Goal: Task Accomplishment & Management: Use online tool/utility

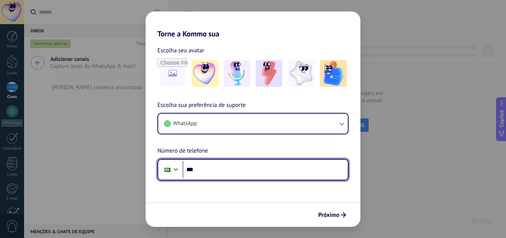
click at [221, 167] on input "***" at bounding box center [265, 169] width 165 height 17
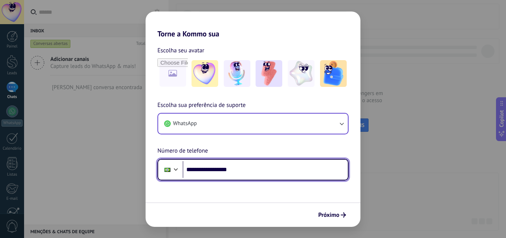
type input "**********"
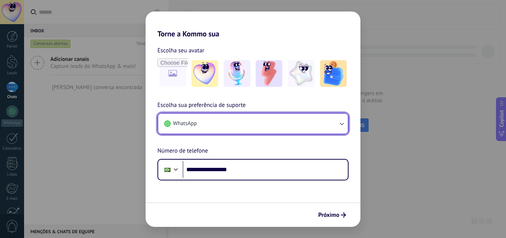
click at [285, 125] on button "WhatsApp" at bounding box center [253, 123] width 190 height 20
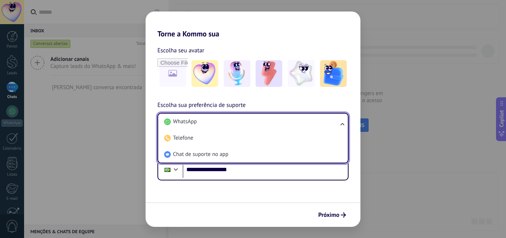
click at [285, 125] on li "WhatsApp" at bounding box center [251, 121] width 181 height 16
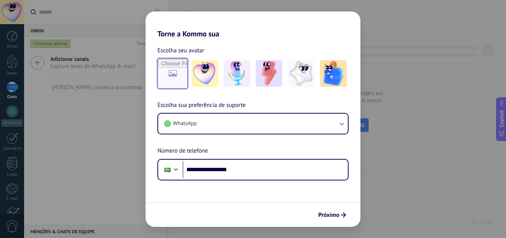
click at [167, 70] on input "file" at bounding box center [172, 73] width 29 height 29
type input "**********"
click at [342, 216] on icon "submit" at bounding box center [343, 214] width 5 height 5
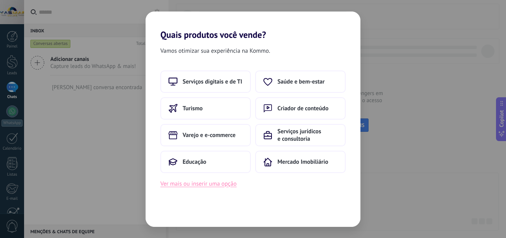
click at [212, 186] on button "Ver mais ou inserir uma opção" at bounding box center [198, 184] width 76 height 10
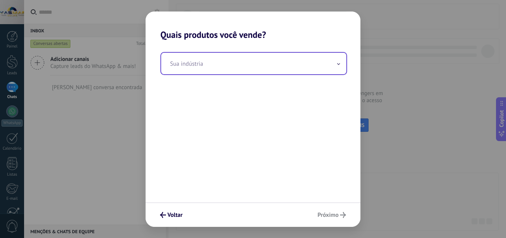
click at [205, 70] on input "text" at bounding box center [253, 63] width 185 height 21
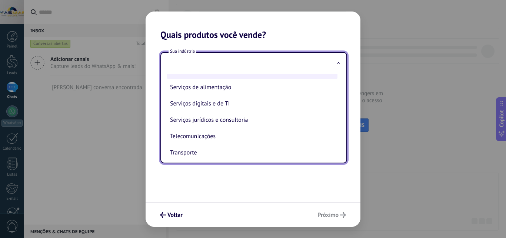
scroll to position [160, 0]
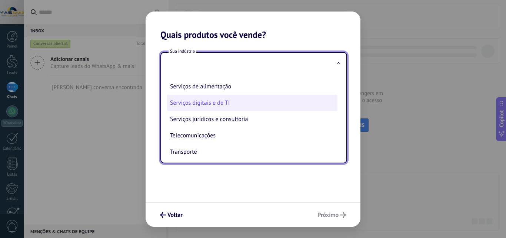
click at [209, 110] on li "Serviços digitais e de TI" at bounding box center [252, 102] width 170 height 16
type input "**********"
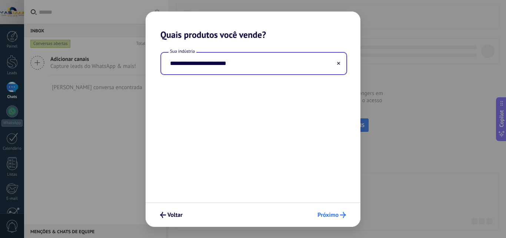
click at [327, 213] on span "Próximo" at bounding box center [328, 214] width 21 height 5
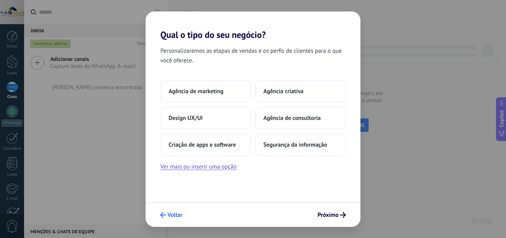
click at [175, 212] on span "Voltar" at bounding box center [174, 214] width 15 height 5
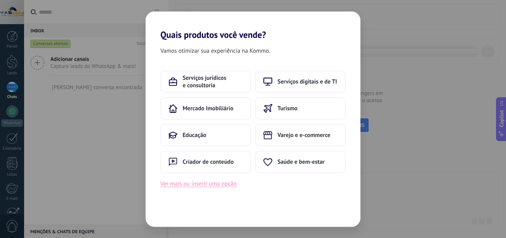
click at [208, 184] on button "Ver mais ou inserir uma opção" at bounding box center [198, 184] width 76 height 10
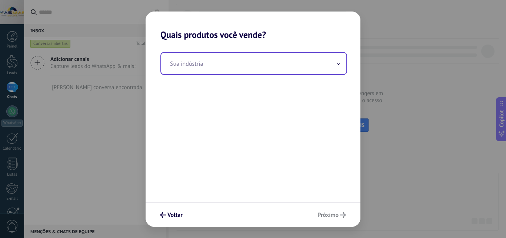
click at [252, 64] on input "text" at bounding box center [253, 63] width 185 height 21
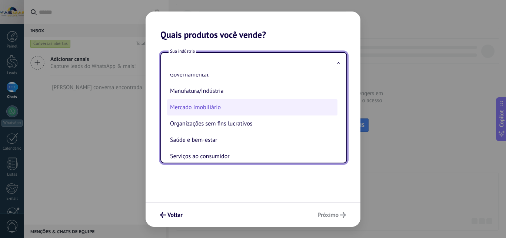
scroll to position [86, 0]
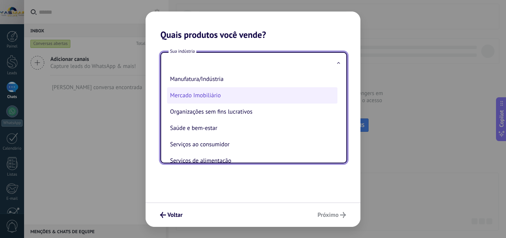
click at [225, 147] on li "Serviços ao consumidor" at bounding box center [252, 144] width 170 height 16
type input "**********"
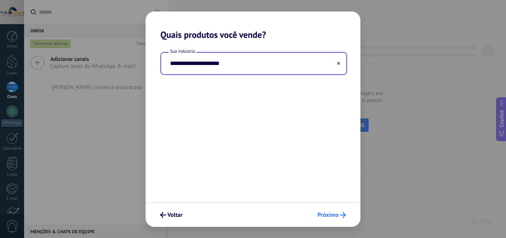
click at [339, 213] on span "Próximo" at bounding box center [332, 215] width 29 height 6
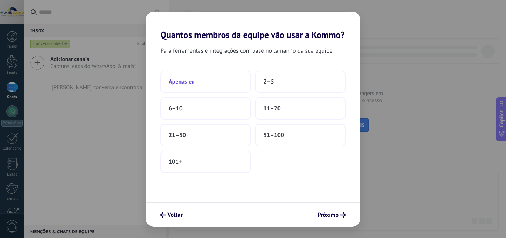
click at [203, 76] on button "Apenas eu" at bounding box center [205, 81] width 90 height 22
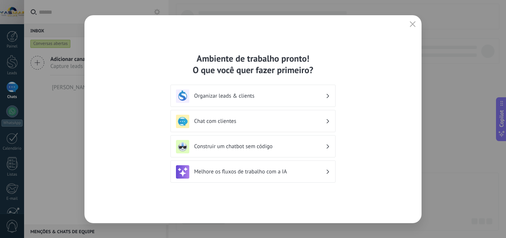
click at [302, 99] on div "Organizar leads & clients" at bounding box center [253, 95] width 154 height 13
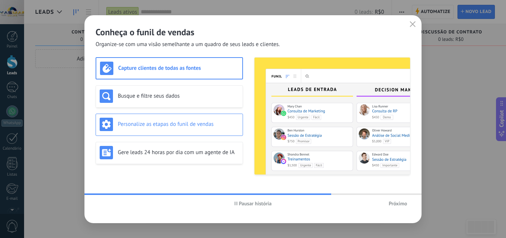
click at [214, 126] on h3 "Personalize as etapas do funil de vendas" at bounding box center [178, 123] width 121 height 7
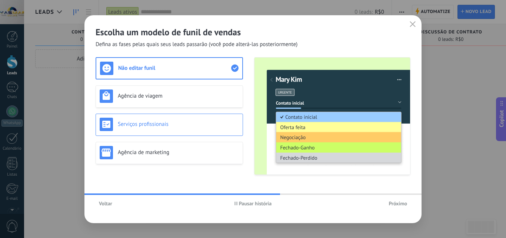
click at [176, 125] on h3 "Serviços profissionais" at bounding box center [178, 123] width 121 height 7
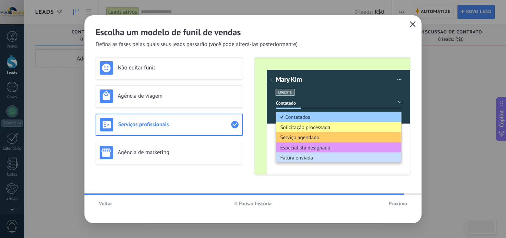
click at [414, 26] on icon "button" at bounding box center [413, 24] width 6 height 6
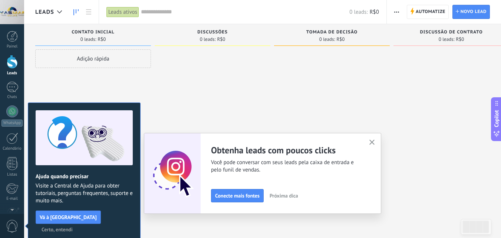
click at [13, 69] on link "Leads" at bounding box center [12, 65] width 24 height 21
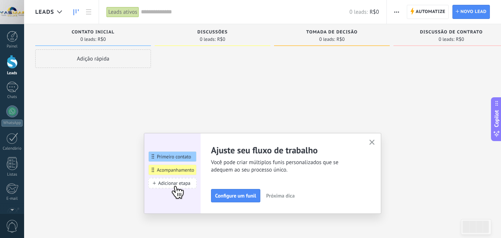
click at [104, 55] on div "Adição rápida" at bounding box center [93, 58] width 116 height 19
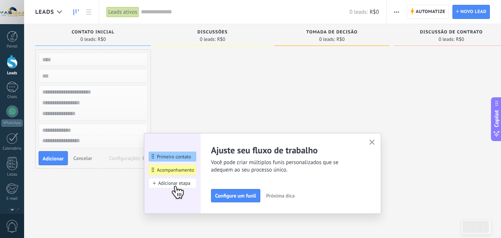
click at [104, 55] on input "text" at bounding box center [92, 59] width 108 height 10
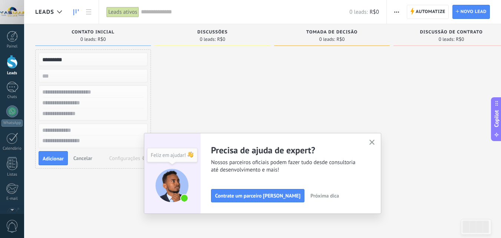
type input "*********"
click at [106, 69] on div "********* Adicionar Cancelar Configurações" at bounding box center [93, 108] width 116 height 119
click at [106, 74] on input "numeric" at bounding box center [92, 75] width 108 height 10
click at [110, 104] on input "text" at bounding box center [92, 102] width 108 height 11
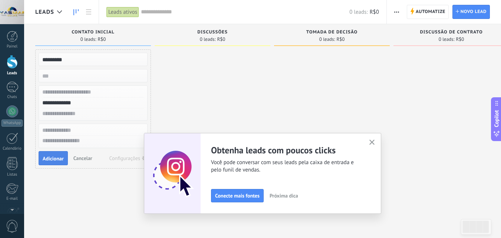
type input "**********"
click at [57, 159] on span "Adicionar" at bounding box center [53, 158] width 21 height 5
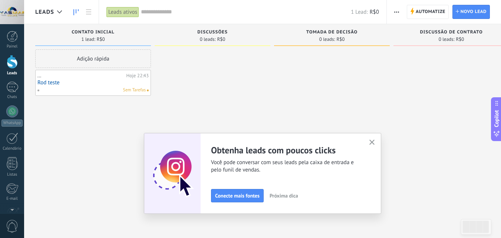
click at [90, 92] on div "Sem Tarefas" at bounding box center [91, 90] width 109 height 7
click at [45, 82] on link "Rod teste" at bounding box center [92, 82] width 111 height 6
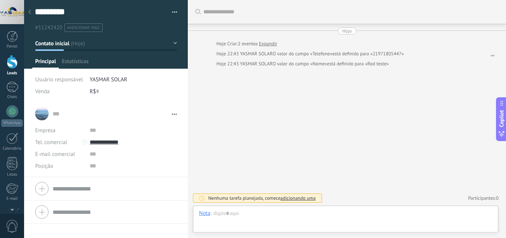
scroll to position [11, 0]
click at [276, 217] on div at bounding box center [345, 220] width 293 height 22
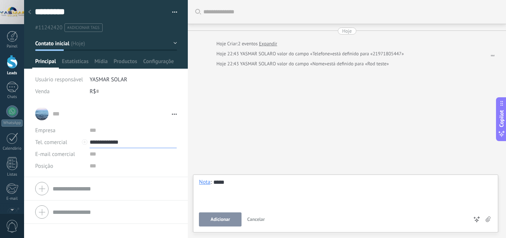
click at [110, 143] on input "**********" at bounding box center [133, 142] width 87 height 12
type input "**********"
click at [232, 138] on div "Buscar Carregar mais Hoje Hoje Criar: 2 eventos Expandir Hoje 22:43 YASMAR SOLA…" at bounding box center [347, 119] width 318 height 238
click at [163, 59] on span "Configurações" at bounding box center [158, 63] width 31 height 11
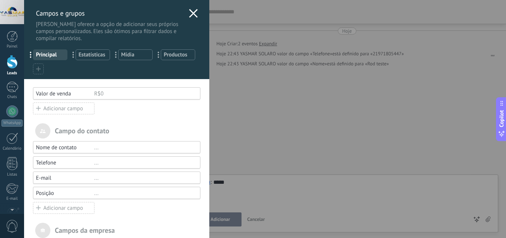
click at [24, 34] on div "Campos e grupos Kommo oferece a opção de adicionar seus próprios campos persona…" at bounding box center [265, 119] width 482 height 238
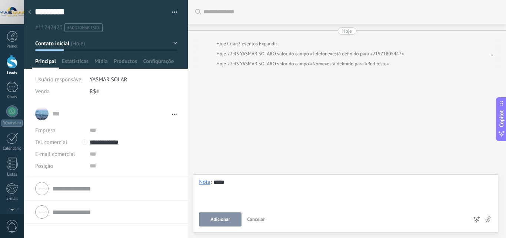
click at [10, 34] on div at bounding box center [12, 36] width 11 height 11
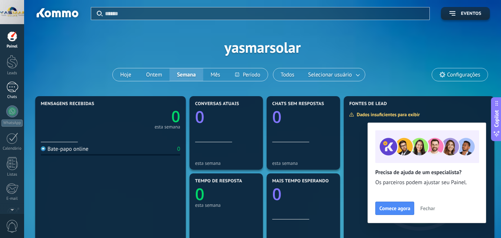
click at [14, 89] on div at bounding box center [12, 87] width 12 height 11
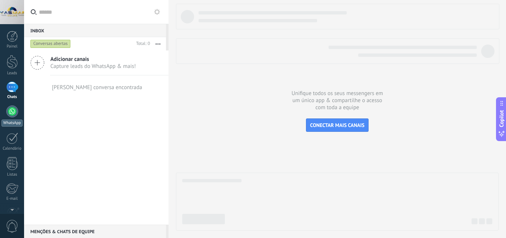
click at [9, 112] on div at bounding box center [12, 111] width 12 height 12
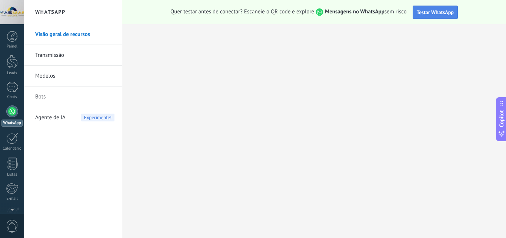
click at [429, 11] on span "Testar WhatsApp" at bounding box center [435, 12] width 37 height 7
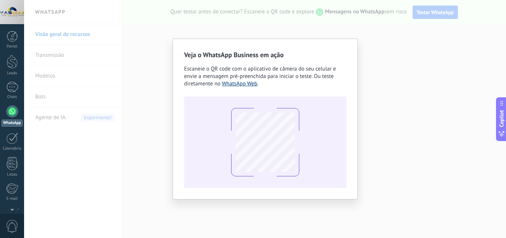
click at [253, 86] on link "WhatsApp Web" at bounding box center [240, 83] width 36 height 7
click at [247, 86] on link "WhatsApp Web" at bounding box center [240, 83] width 36 height 7
click at [389, 49] on div "Veja o WhatsApp Business em ação Escaneie o QR code com o aplicativo de câmera …" at bounding box center [265, 119] width 482 height 238
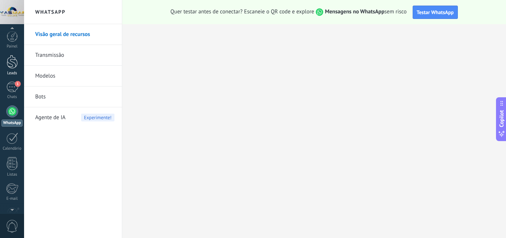
click at [9, 64] on div at bounding box center [12, 62] width 11 height 14
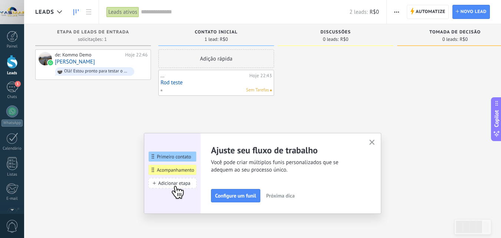
click at [9, 30] on div "Painel Leads 1 Chats WhatsApp Clientes" at bounding box center [24, 118] width 48 height 189
click at [12, 36] on div at bounding box center [12, 36] width 11 height 11
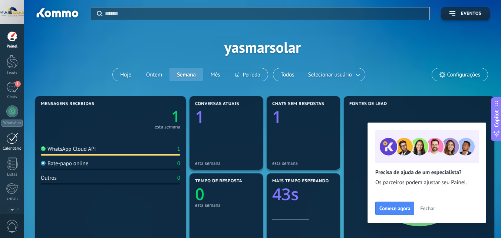
click at [10, 141] on div at bounding box center [12, 137] width 12 height 11
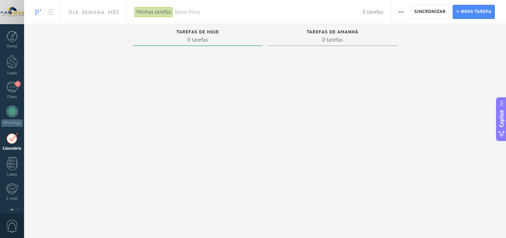
scroll to position [21, 0]
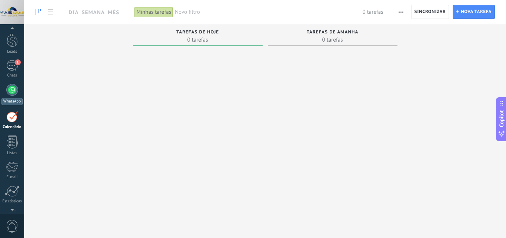
click at [10, 91] on div at bounding box center [12, 90] width 12 height 12
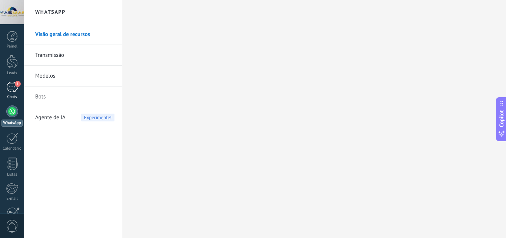
click at [18, 86] on span "1" at bounding box center [18, 84] width 6 height 6
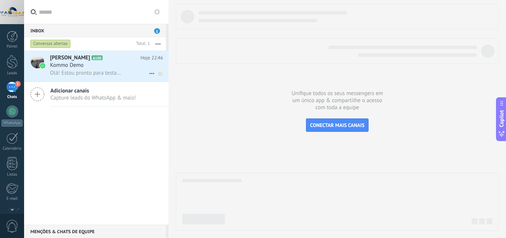
click at [111, 61] on h2 "Rodrigo Soares A100" at bounding box center [95, 57] width 91 height 7
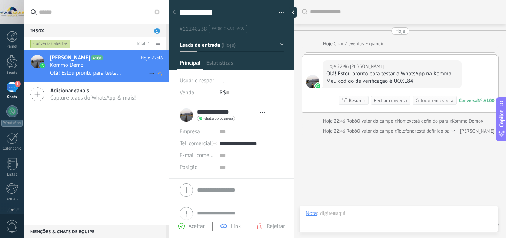
scroll to position [11, 0]
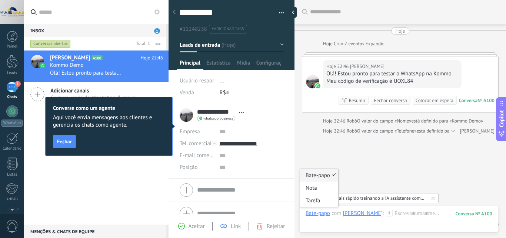
click at [325, 216] on div "Bate-papo" at bounding box center [318, 212] width 24 height 7
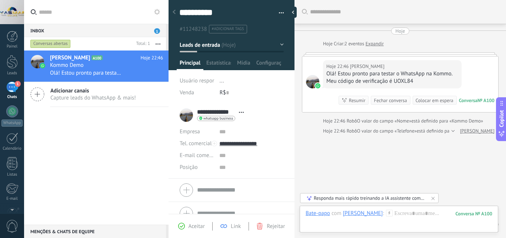
click at [404, 169] on div "Buscar Carregar mais Hoje Hoje Criar: 2 eventos Expandir Hoje 22:46 Rodrigo Soa…" at bounding box center [401, 132] width 212 height 264
click at [329, 145] on div "Buscar Carregar mais Hoje Hoje Criar: 2 eventos Expandir Hoje 22:46 Rodrigo Soa…" at bounding box center [401, 132] width 212 height 264
click at [9, 110] on div at bounding box center [12, 111] width 12 height 12
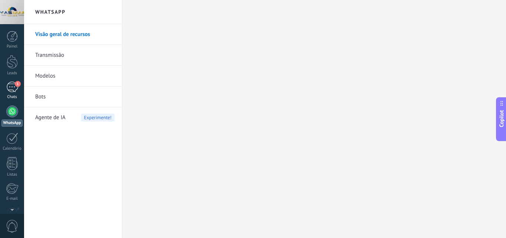
click at [17, 84] on span "1" at bounding box center [18, 84] width 6 height 6
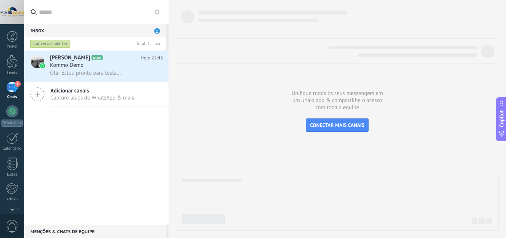
click at [84, 95] on span "Capture leads do WhatsApp & mais!" at bounding box center [93, 97] width 86 height 7
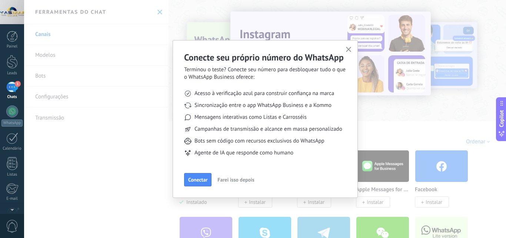
click at [348, 49] on use "button" at bounding box center [349, 50] width 6 height 6
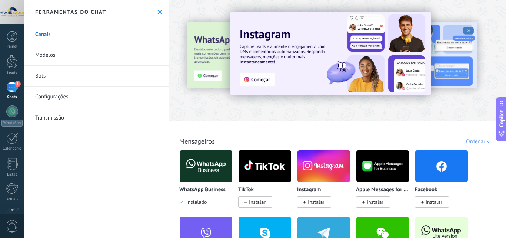
click at [17, 84] on span "1" at bounding box center [18, 84] width 6 height 6
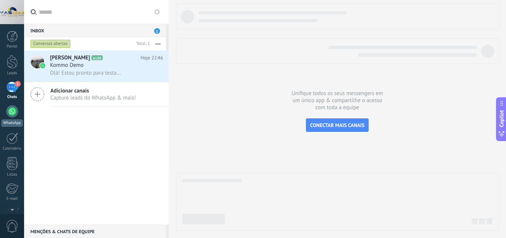
click at [11, 115] on div at bounding box center [12, 111] width 12 height 12
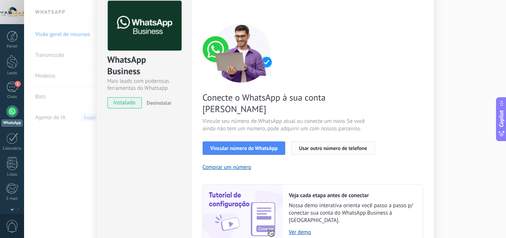
scroll to position [37, 0]
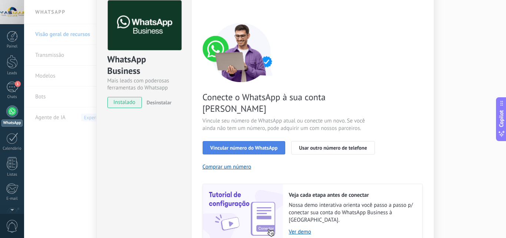
click at [266, 145] on span "Vincular número do WhatsApp" at bounding box center [243, 147] width 67 height 5
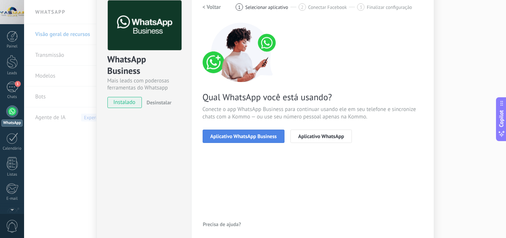
click at [238, 139] on span "Aplicativo WhatsApp Business" at bounding box center [243, 135] width 66 height 5
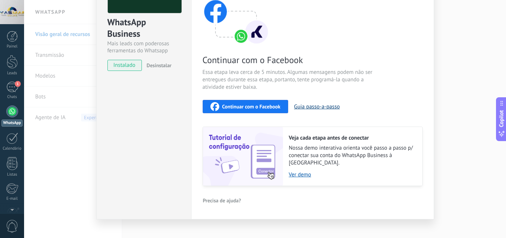
scroll to position [77, 0]
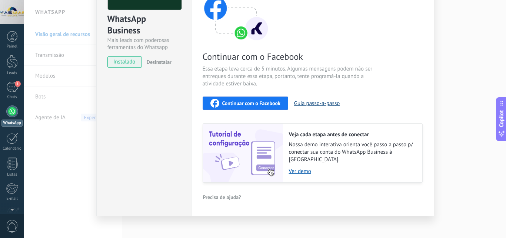
click at [311, 104] on button "Guia passo-a-passo" at bounding box center [317, 103] width 46 height 7
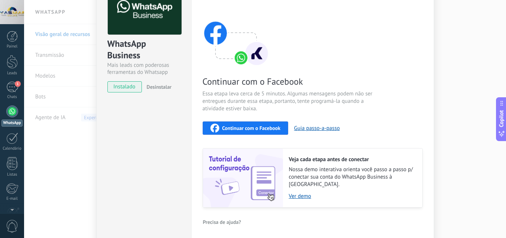
scroll to position [16, 0]
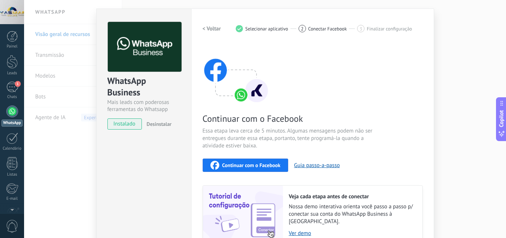
click at [318, 29] on span "Conectar Facebook" at bounding box center [327, 29] width 39 height 6
click at [389, 31] on span "Finalizar configuração" at bounding box center [389, 29] width 45 height 6
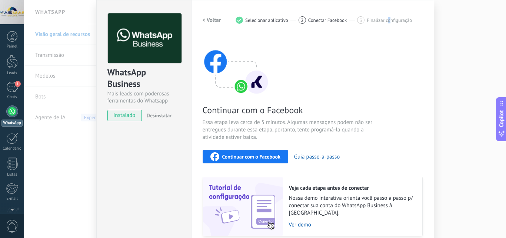
scroll to position [28, 0]
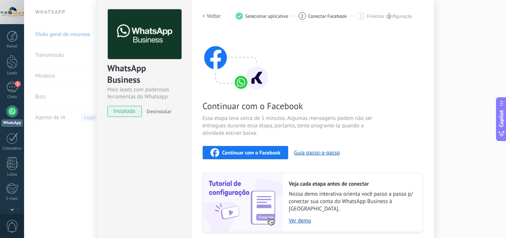
click at [243, 152] on span "Continuar com o Facebook" at bounding box center [251, 152] width 58 height 5
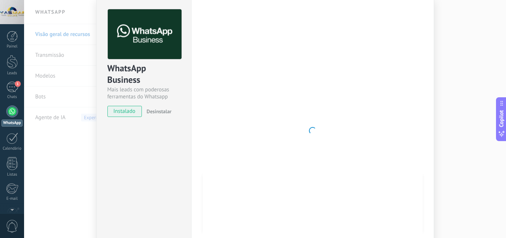
click at [412, 54] on div at bounding box center [313, 130] width 220 height 242
click at [46, 55] on div "WhatsApp Business Mais leads com poderosas ferramentas do Whatsapp instalado De…" at bounding box center [265, 119] width 482 height 238
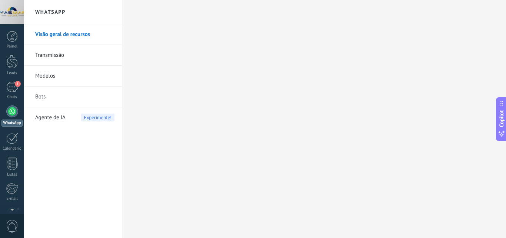
scroll to position [0, 0]
click at [49, 57] on link "Transmissão" at bounding box center [74, 55] width 79 height 21
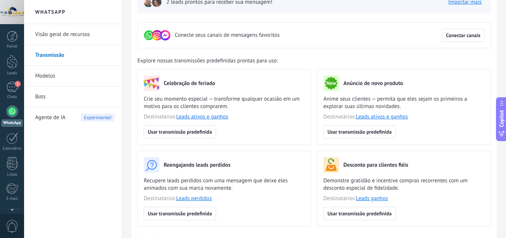
scroll to position [74, 0]
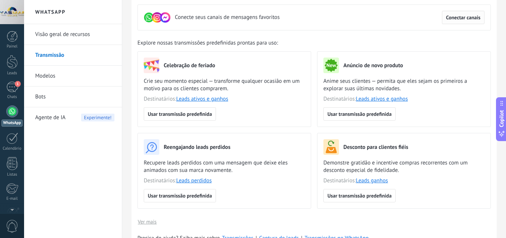
click at [457, 16] on span "Conectar canais" at bounding box center [463, 17] width 34 height 5
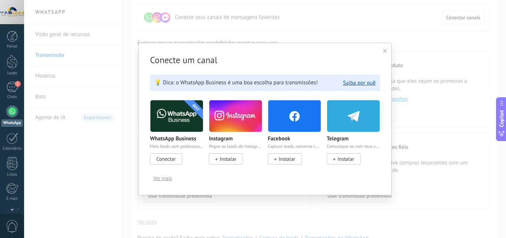
click at [179, 120] on img at bounding box center [176, 116] width 53 height 36
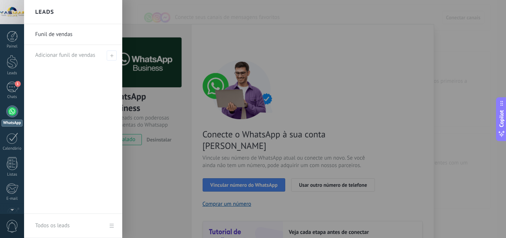
click at [276, 175] on div at bounding box center [277, 119] width 506 height 238
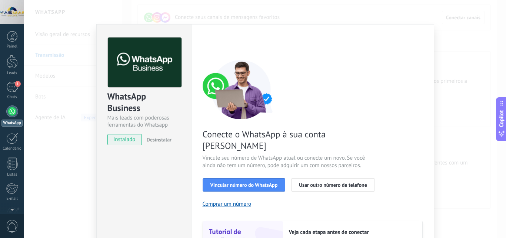
click at [276, 182] on span "Vincular número do WhatsApp" at bounding box center [243, 184] width 67 height 5
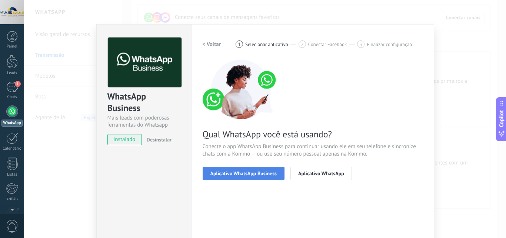
click at [260, 170] on span "Aplicativo WhatsApp Business" at bounding box center [243, 172] width 66 height 5
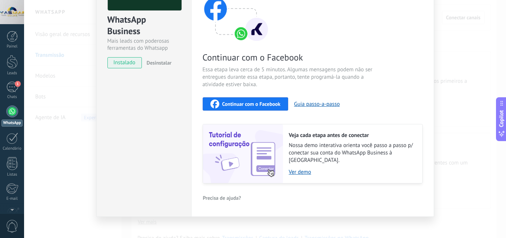
scroll to position [77, 0]
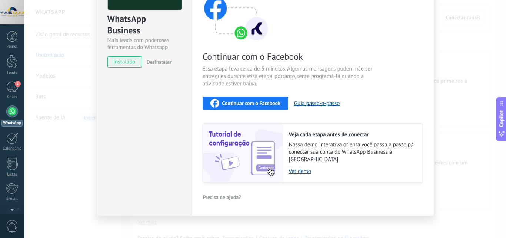
click at [247, 102] on span "Continuar com o Facebook" at bounding box center [251, 102] width 58 height 5
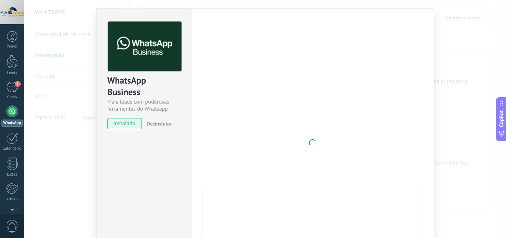
scroll to position [16, 0]
click at [128, 53] on img at bounding box center [145, 47] width 74 height 50
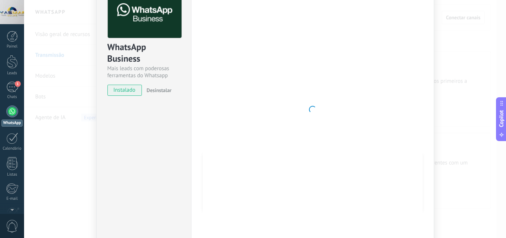
scroll to position [0, 0]
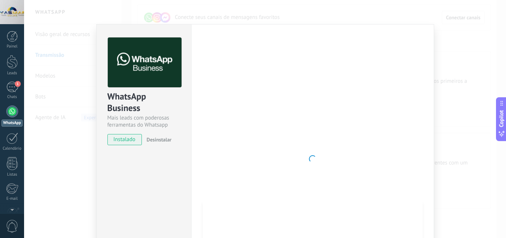
click at [144, 61] on img at bounding box center [145, 62] width 74 height 50
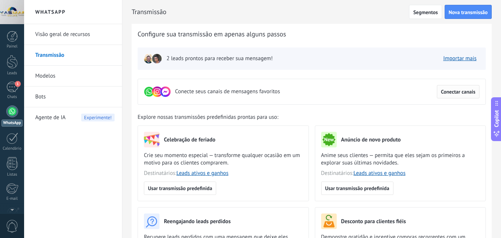
click at [469, 92] on span "Conectar canais" at bounding box center [458, 91] width 34 height 5
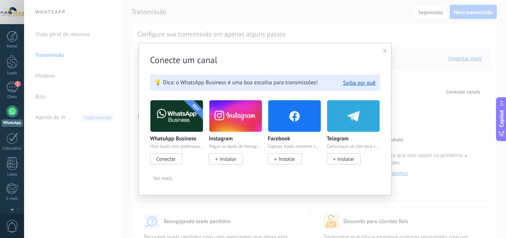
click at [189, 110] on img at bounding box center [176, 116] width 53 height 36
click at [167, 160] on span "Conectar" at bounding box center [165, 158] width 19 height 7
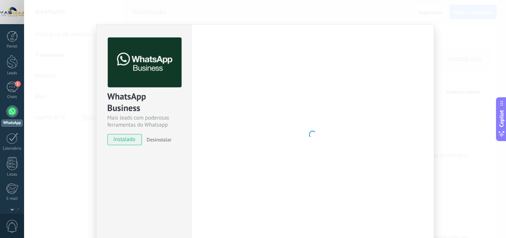
click at [122, 139] on span "instalado" at bounding box center [125, 139] width 34 height 11
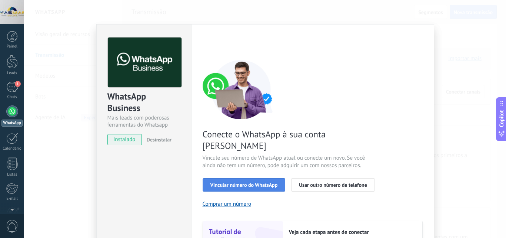
click at [254, 178] on button "Vincular número do WhatsApp" at bounding box center [244, 184] width 83 height 13
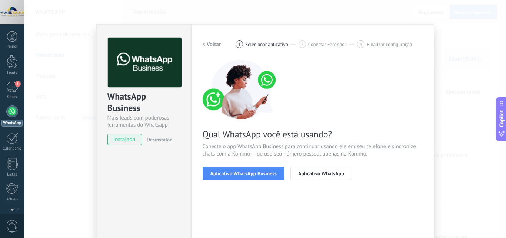
click at [254, 177] on button "Aplicativo WhatsApp Business" at bounding box center [244, 172] width 82 height 13
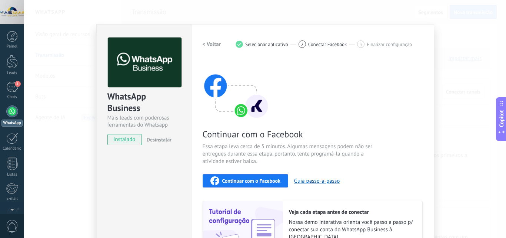
click at [254, 178] on span "Continuar com o Facebook" at bounding box center [251, 180] width 58 height 5
click at [20, 79] on div "Painel Leads 1 Chats WhatsApp Clientes" at bounding box center [12, 157] width 24 height 253
click at [12, 82] on div "1" at bounding box center [12, 87] width 12 height 11
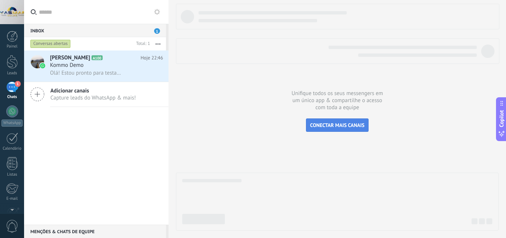
click at [313, 123] on span "CONECTAR MAIS CANAIS" at bounding box center [337, 125] width 54 height 7
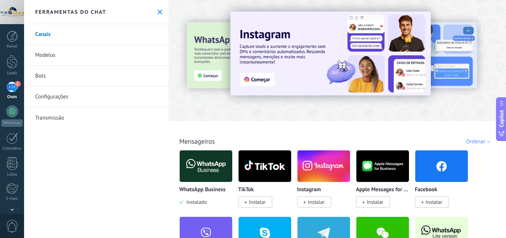
click at [202, 157] on img at bounding box center [206, 166] width 53 height 36
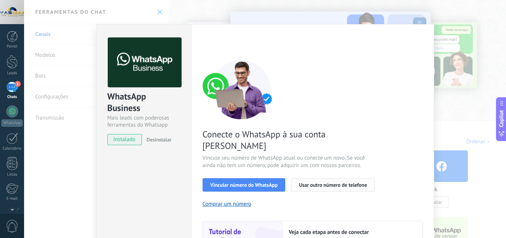
click at [319, 182] on span "Usar outro número de telefone" at bounding box center [333, 184] width 68 height 5
click at [251, 178] on button "Vincular número do WhatsApp" at bounding box center [244, 184] width 83 height 13
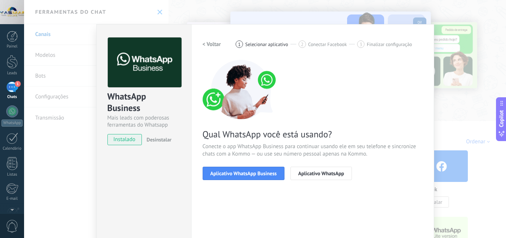
click at [251, 177] on button "Aplicativo WhatsApp Business" at bounding box center [244, 172] width 82 height 13
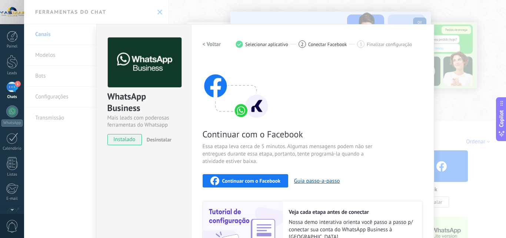
click at [251, 178] on span "Continuar com o Facebook" at bounding box center [251, 180] width 58 height 5
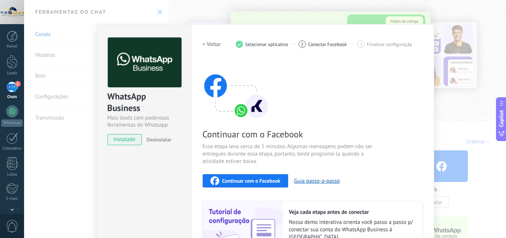
click at [149, 180] on div "WhatsApp Business Mais leads com poderosas ferramentas do Whatsapp instalado De…" at bounding box center [143, 158] width 95 height 269
click at [468, 57] on div "WhatsApp Business Mais leads com poderosas ferramentas do Whatsapp instalado De…" at bounding box center [265, 119] width 482 height 238
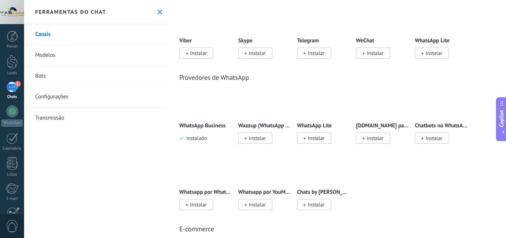
scroll to position [222, 0]
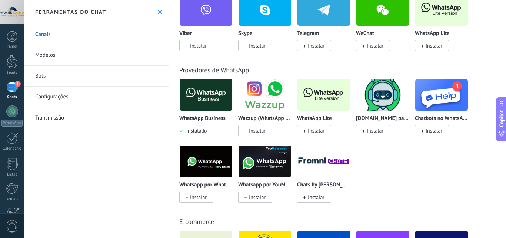
click at [187, 94] on img at bounding box center [206, 95] width 53 height 36
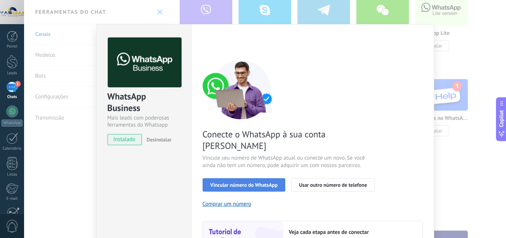
click at [252, 178] on button "Vincular número do WhatsApp" at bounding box center [244, 184] width 83 height 13
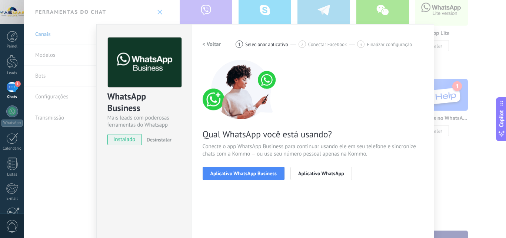
click at [252, 177] on button "Aplicativo WhatsApp Business" at bounding box center [244, 172] width 82 height 13
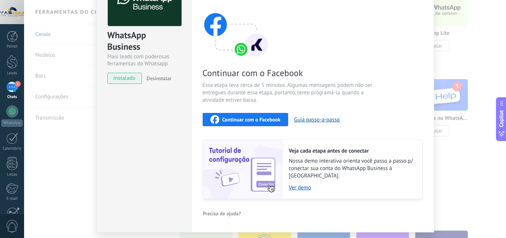
scroll to position [77, 0]
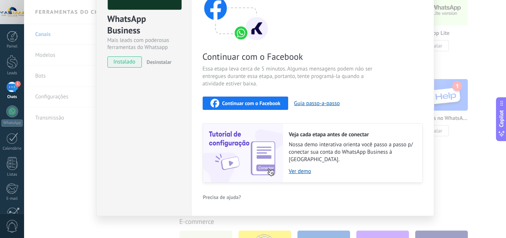
click at [269, 102] on span "Continuar com o Facebook" at bounding box center [251, 102] width 58 height 5
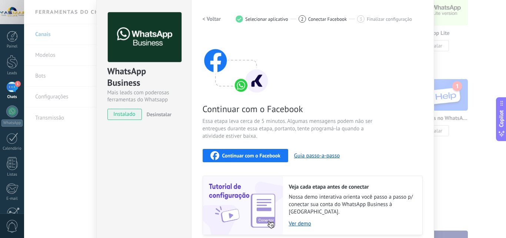
scroll to position [0, 0]
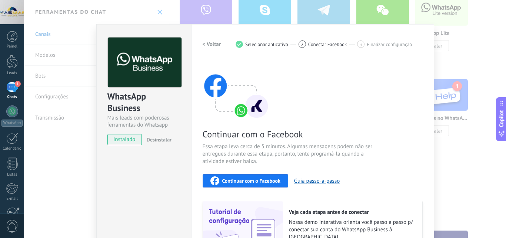
click at [451, 43] on div "WhatsApp Business Mais leads com poderosas ferramentas do Whatsapp instalado De…" at bounding box center [265, 119] width 482 height 238
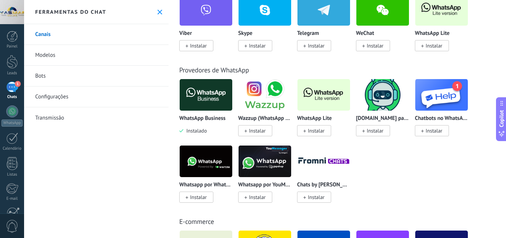
click at [445, 16] on img at bounding box center [441, 10] width 53 height 36
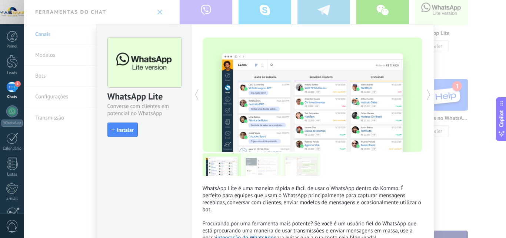
click at [468, 60] on div "WhatsApp Lite Converse com clientes em potencial no WhatsApp install Instalar W…" at bounding box center [265, 119] width 482 height 238
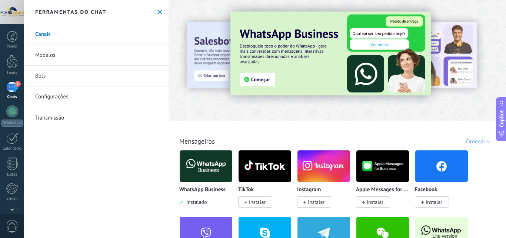
click at [10, 86] on div "1" at bounding box center [12, 87] width 12 height 11
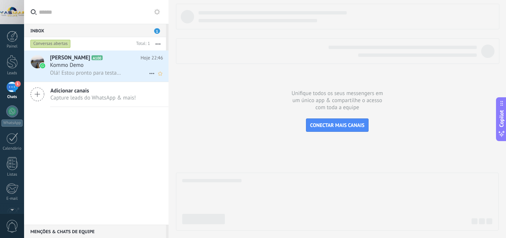
click at [70, 64] on span "Kommo Demo" at bounding box center [67, 65] width 34 height 7
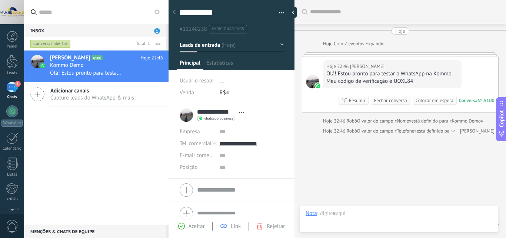
scroll to position [11, 0]
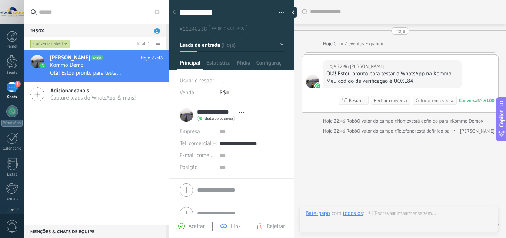
click at [242, 93] on div "R$ 0" at bounding box center [252, 93] width 64 height 12
click at [224, 64] on span "Estatísticas" at bounding box center [218, 64] width 25 height 11
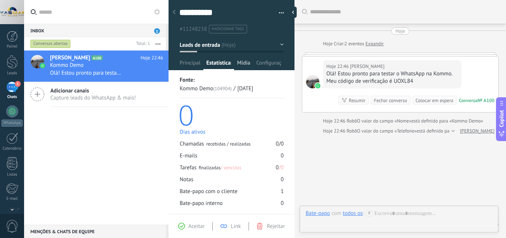
click at [245, 64] on span "Mídia" at bounding box center [243, 64] width 13 height 11
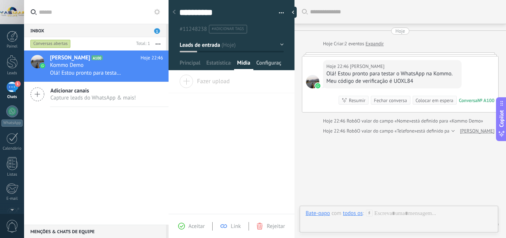
click at [276, 62] on span "Configurações" at bounding box center [268, 64] width 25 height 11
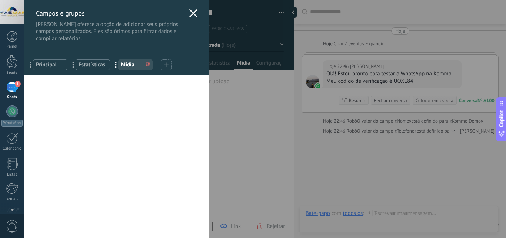
click at [191, 17] on icon at bounding box center [193, 13] width 9 height 9
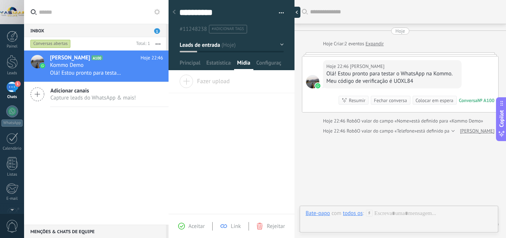
click at [297, 8] on div at bounding box center [294, 12] width 11 height 11
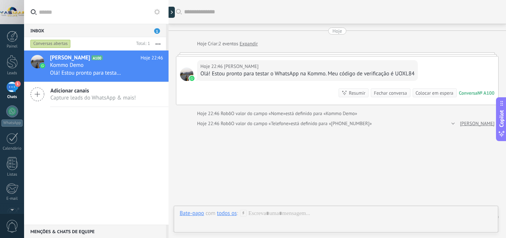
click at [108, 98] on span "Capture leads do WhatsApp & mais!" at bounding box center [93, 97] width 86 height 7
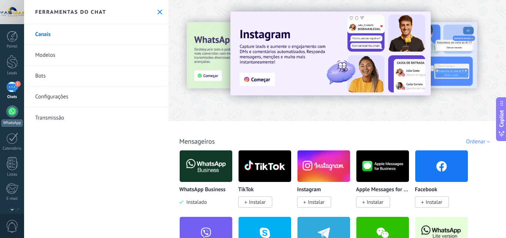
click at [14, 111] on div at bounding box center [12, 111] width 12 height 12
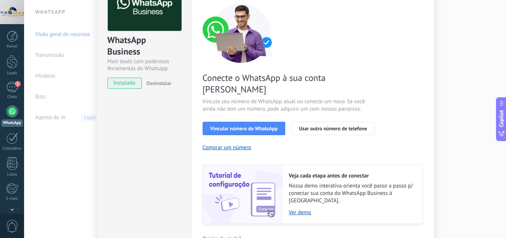
scroll to position [74, 0]
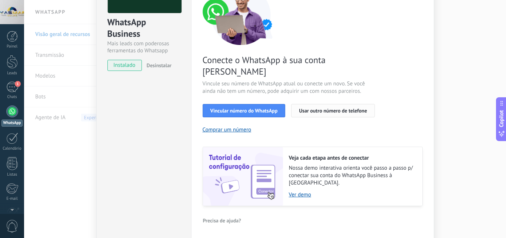
click at [307, 104] on button "Usar outro número de telefone" at bounding box center [333, 110] width 84 height 13
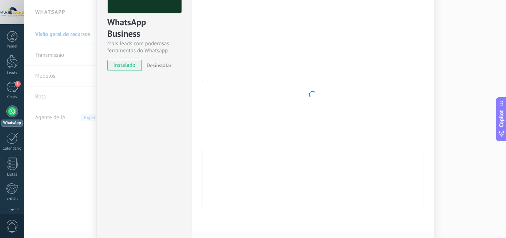
click at [436, 36] on div "WhatsApp Business Mais leads com poderosas ferramentas do Whatsapp instalado De…" at bounding box center [265, 119] width 482 height 238
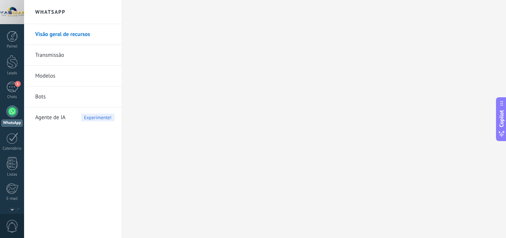
scroll to position [0, 0]
